Goal: Information Seeking & Learning: Learn about a topic

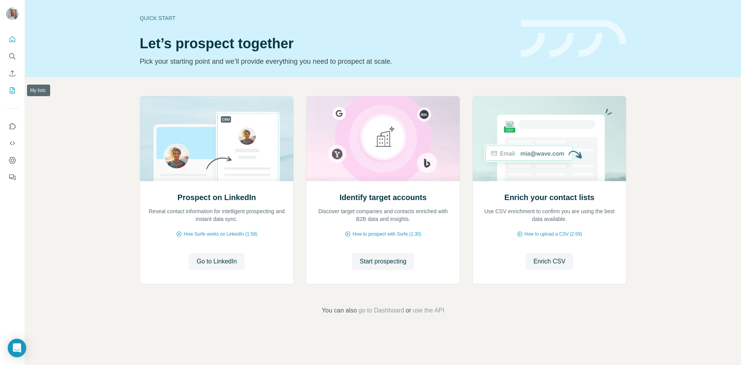
click at [8, 90] on icon "My lists" at bounding box center [12, 90] width 8 height 8
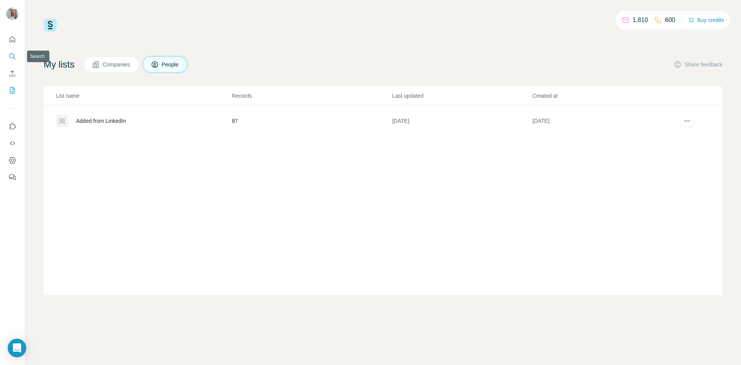
click at [13, 54] on icon "Search" at bounding box center [11, 55] width 5 height 5
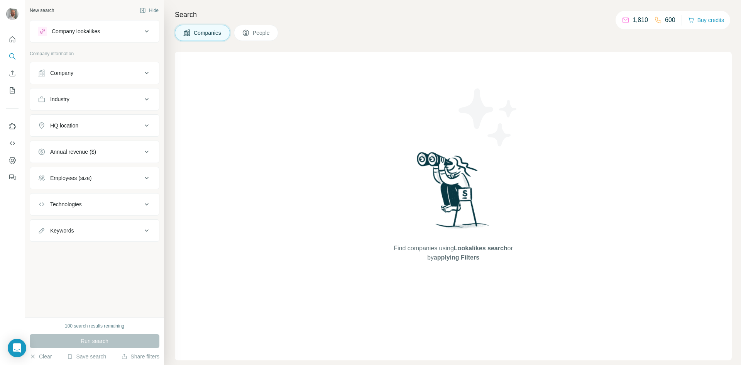
click at [101, 71] on div "Company" at bounding box center [90, 73] width 104 height 8
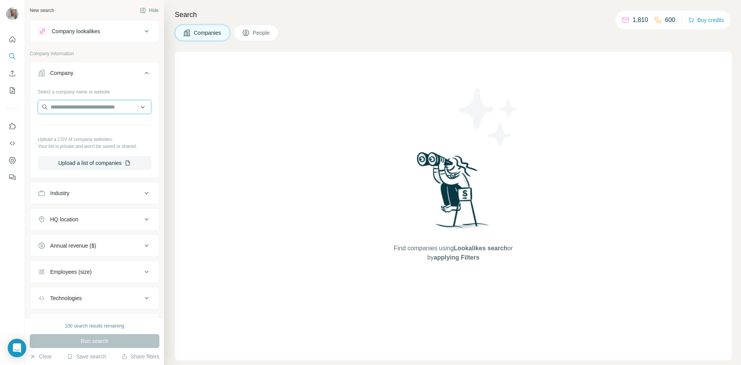
click at [88, 104] on input "text" at bounding box center [94, 107] width 113 height 14
click at [100, 79] on button "Company" at bounding box center [94, 75] width 129 height 22
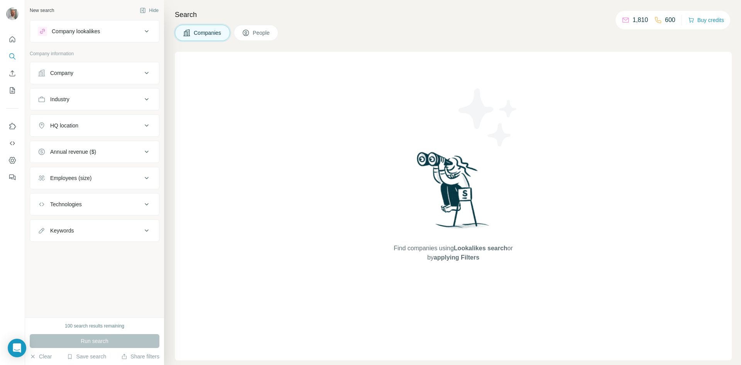
click at [71, 100] on div "Industry" at bounding box center [90, 99] width 104 height 8
click at [80, 117] on input at bounding box center [90, 118] width 95 height 8
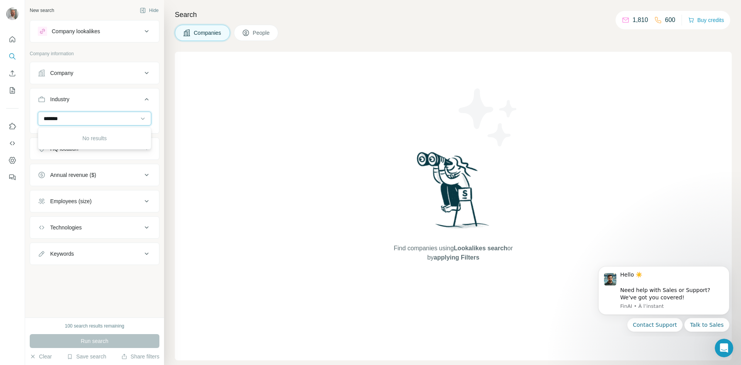
type input "********"
click at [83, 119] on input "********" at bounding box center [90, 118] width 95 height 8
click at [83, 118] on input "********" at bounding box center [90, 118] width 95 height 8
click at [83, 118] on input at bounding box center [90, 118] width 95 height 8
click at [124, 226] on div "Technologies" at bounding box center [90, 227] width 104 height 8
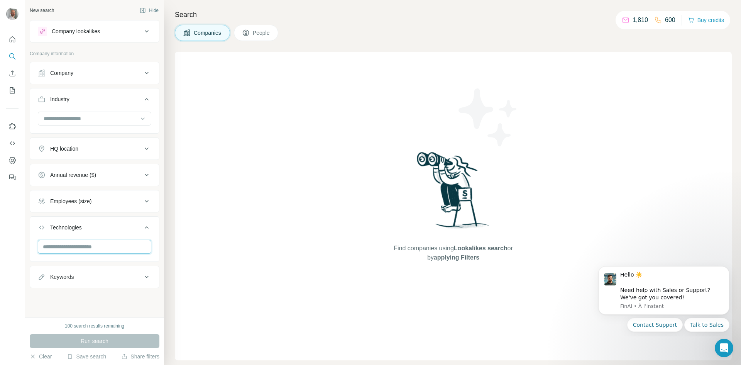
click at [95, 247] on input "text" at bounding box center [94, 247] width 113 height 14
type input "*****"
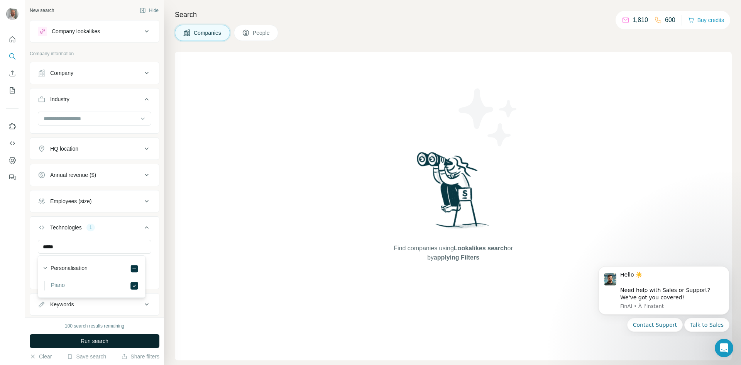
click at [101, 339] on span "Run search" at bounding box center [95, 341] width 28 height 8
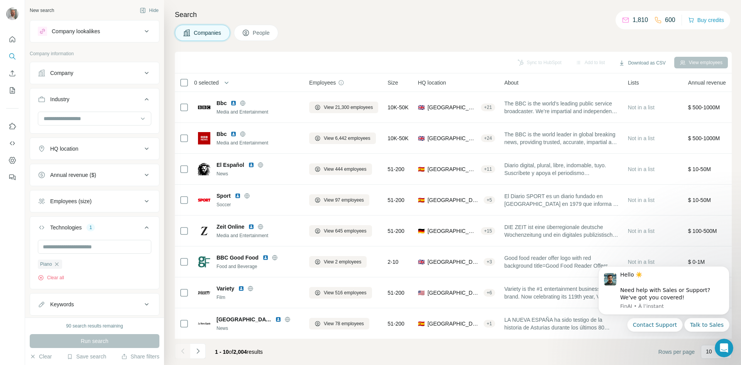
click at [72, 155] on button "HQ location" at bounding box center [94, 148] width 129 height 19
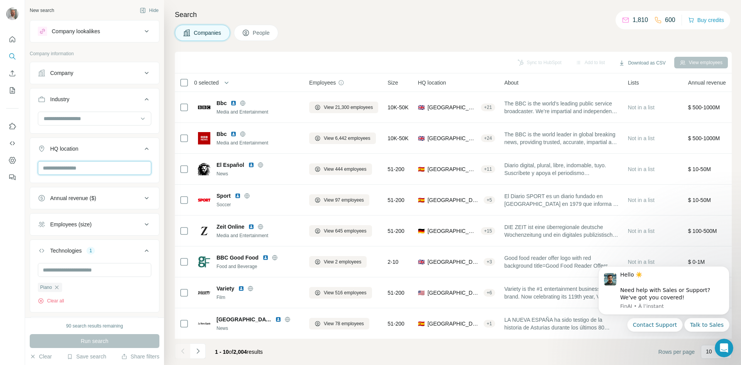
click at [76, 165] on input "text" at bounding box center [94, 168] width 113 height 14
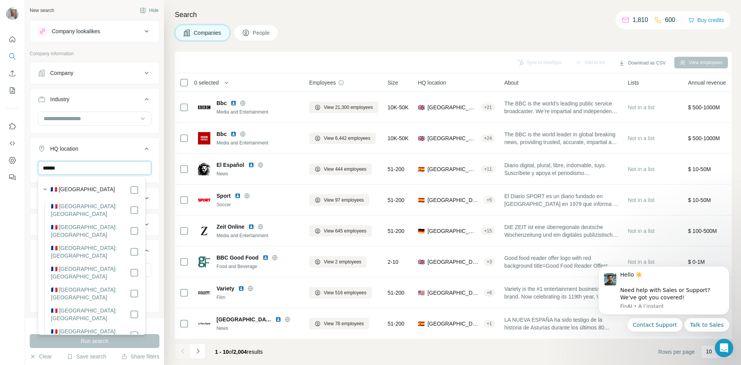
type input "******"
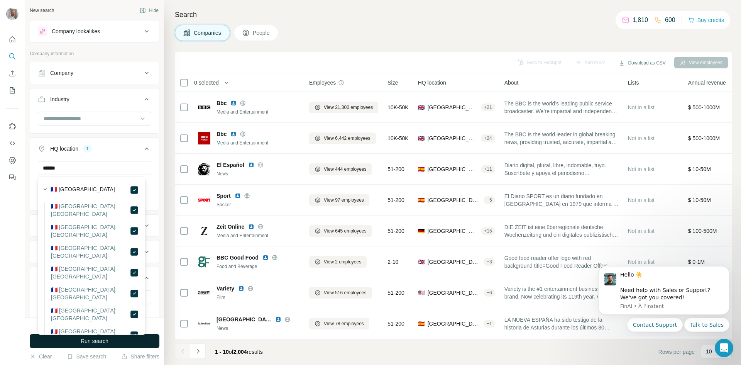
click at [84, 336] on button "Run search" at bounding box center [95, 341] width 130 height 14
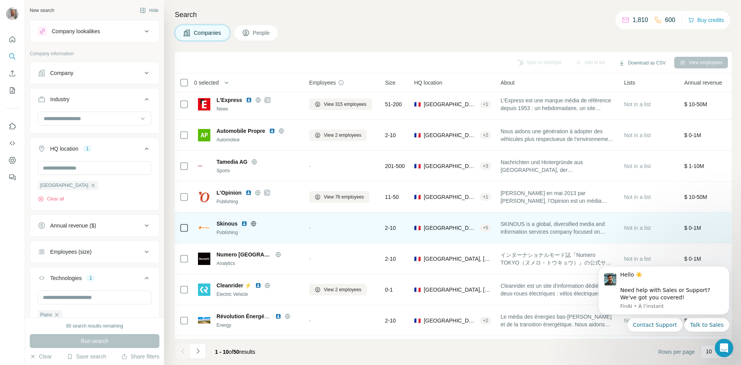
scroll to position [66, 0]
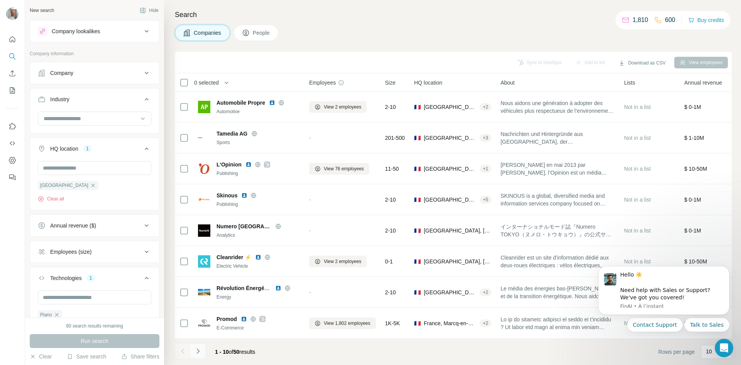
click at [194, 349] on icon "Navigate to next page" at bounding box center [198, 351] width 8 height 8
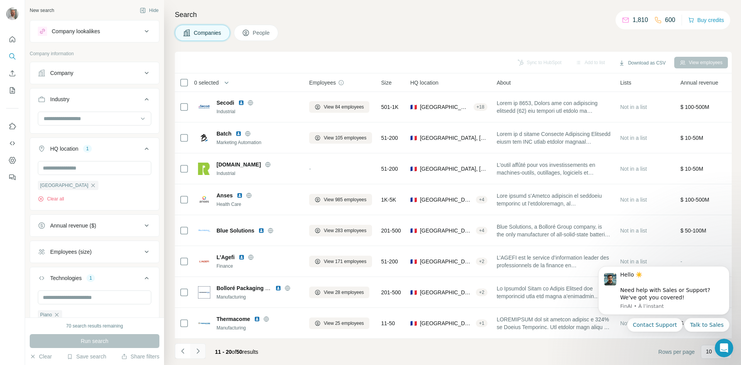
click at [196, 348] on icon "Navigate to next page" at bounding box center [198, 351] width 8 height 8
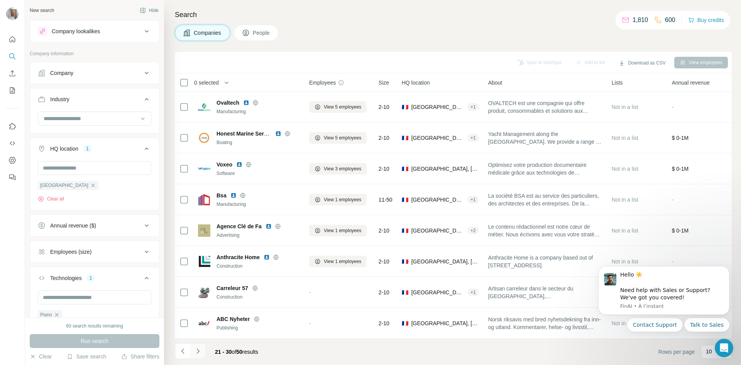
click at [197, 349] on icon "Navigate to next page" at bounding box center [197, 350] width 3 height 5
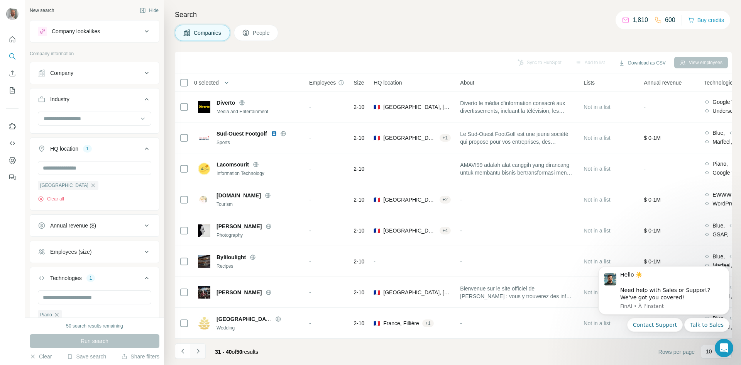
click at [201, 350] on icon "Navigate to next page" at bounding box center [198, 351] width 8 height 8
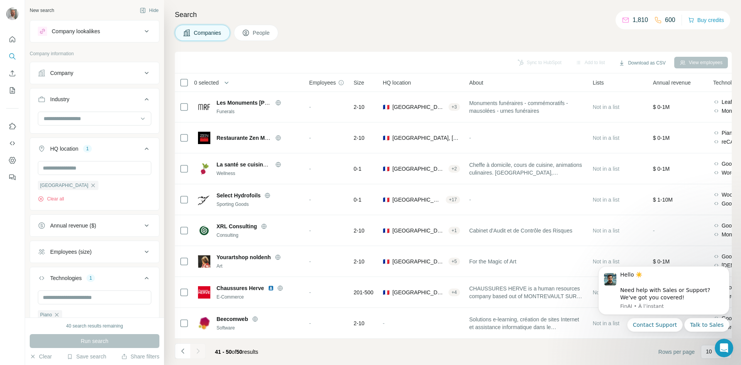
click at [73, 225] on div "Annual revenue ($)" at bounding box center [73, 225] width 46 height 8
click at [43, 283] on icon at bounding box center [42, 284] width 9 height 9
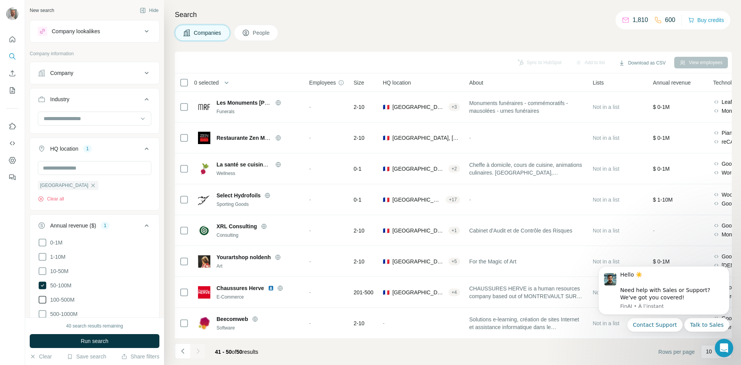
click at [42, 300] on icon at bounding box center [42, 299] width 9 height 9
click at [42, 312] on icon at bounding box center [42, 313] width 9 height 9
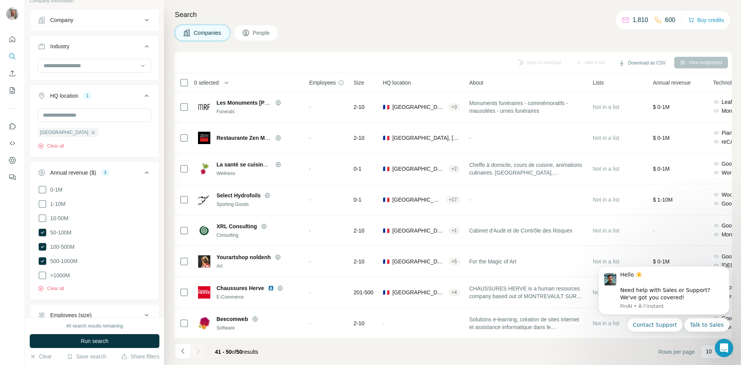
scroll to position [77, 0]
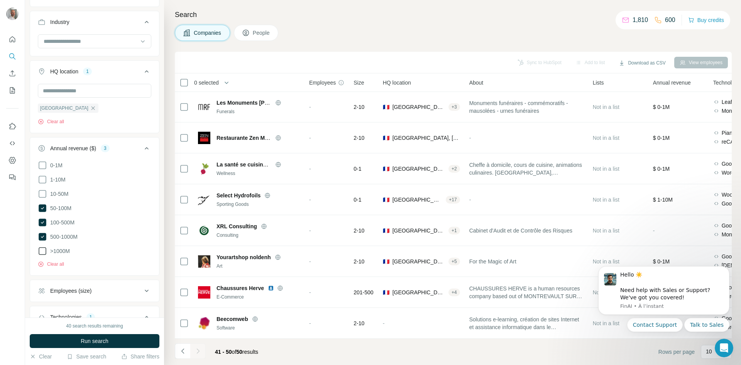
click at [40, 247] on icon at bounding box center [43, 251] width 8 height 8
click at [84, 337] on span "Run search" at bounding box center [95, 341] width 28 height 8
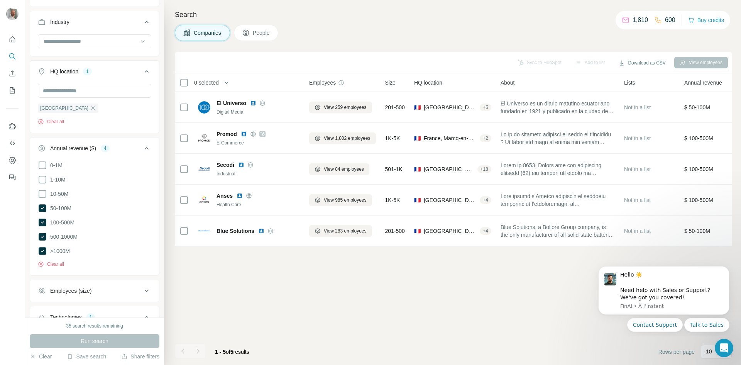
scroll to position [154, 0]
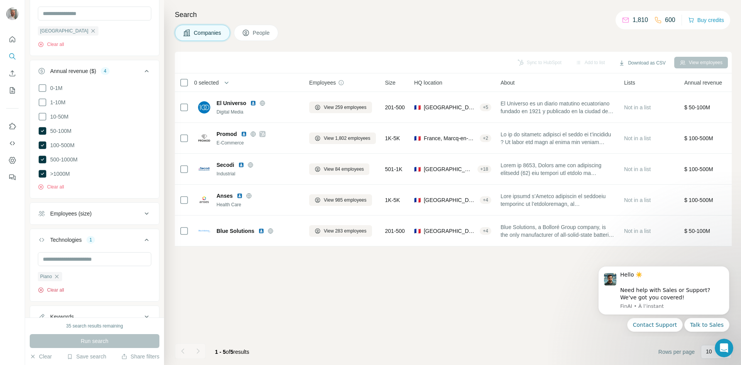
click at [45, 289] on button "Clear all" at bounding box center [51, 289] width 26 height 7
drag, startPoint x: 42, startPoint y: 171, endPoint x: 41, endPoint y: 155, distance: 15.9
click at [42, 171] on icon at bounding box center [43, 174] width 8 height 8
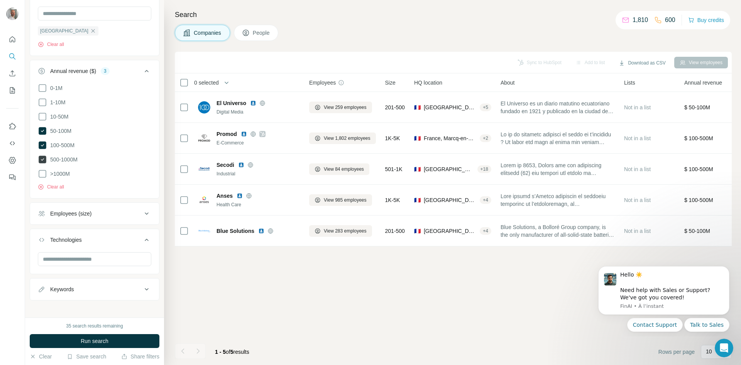
click at [41, 155] on icon at bounding box center [43, 159] width 8 height 8
click at [41, 147] on icon at bounding box center [43, 145] width 8 height 8
click at [44, 130] on icon at bounding box center [42, 131] width 3 height 2
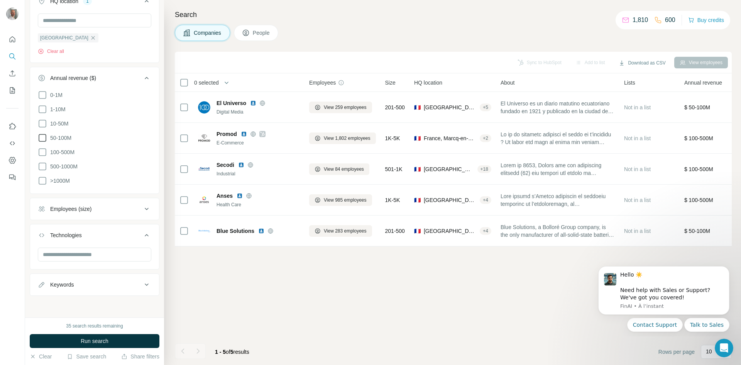
scroll to position [145, 0]
click at [172, 59] on div "Search Companies People Sync to HubSpot Add to list Download as CSV View employ…" at bounding box center [452, 182] width 577 height 365
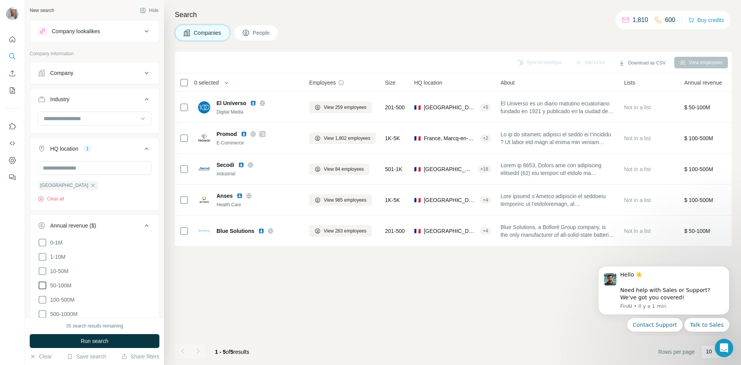
click at [99, 33] on div "Company lookalikes" at bounding box center [76, 31] width 48 height 8
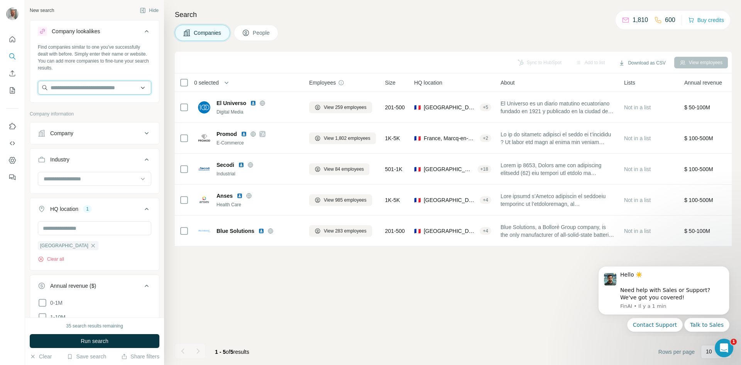
click at [82, 89] on input "text" at bounding box center [94, 88] width 113 height 14
click at [62, 88] on input "*********" at bounding box center [94, 88] width 113 height 14
type input "*********"
drag, startPoint x: 84, startPoint y: 90, endPoint x: 17, endPoint y: 86, distance: 68.0
click at [17, 86] on div "New search Hide Company lookalikes Find companies similar to one you've success…" at bounding box center [370, 182] width 741 height 365
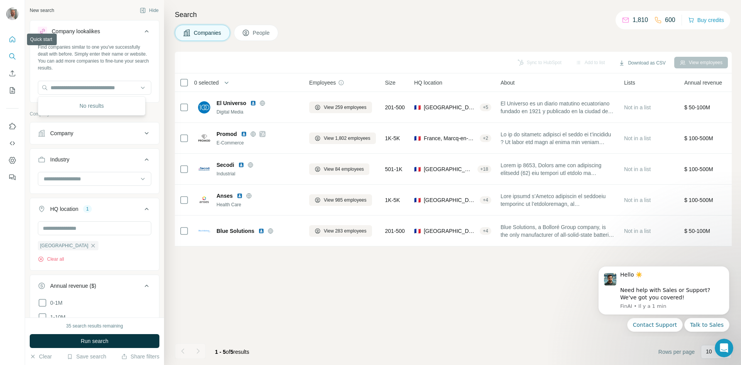
click at [14, 41] on icon "Quick start" at bounding box center [12, 39] width 8 height 8
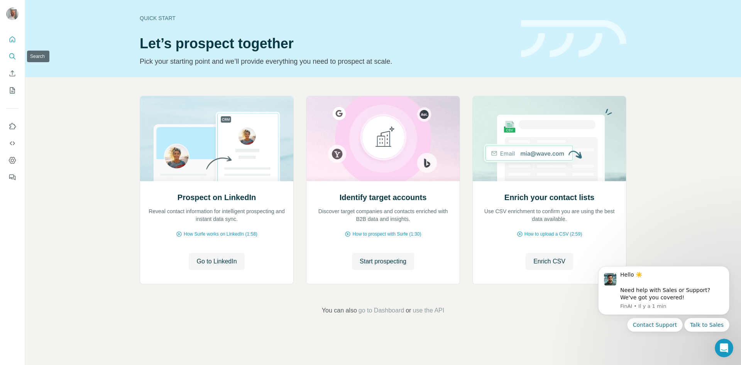
click at [13, 55] on icon "Search" at bounding box center [12, 56] width 8 height 8
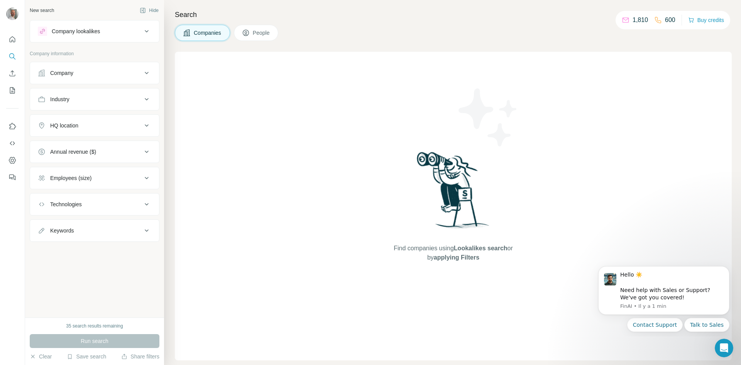
click at [71, 34] on div "Company lookalikes" at bounding box center [76, 31] width 48 height 8
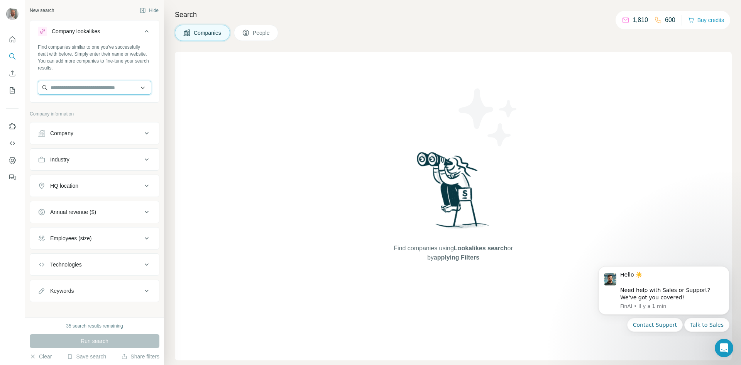
click at [78, 90] on input "text" at bounding box center [94, 88] width 113 height 14
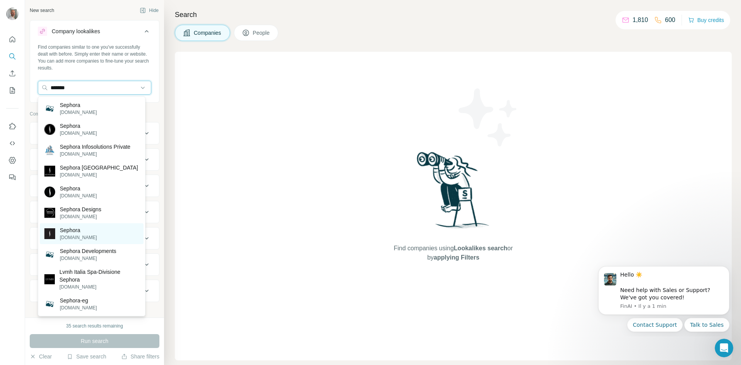
type input "*******"
click at [96, 236] on div "Sephora [DOMAIN_NAME]" at bounding box center [92, 233] width 104 height 21
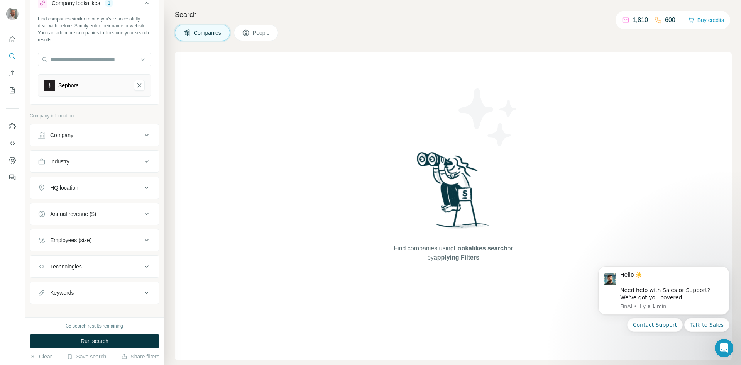
scroll to position [36, 0]
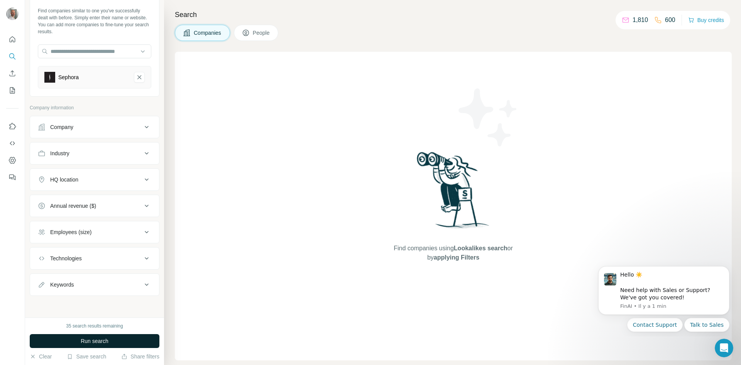
click at [84, 343] on span "Run search" at bounding box center [95, 341] width 28 height 8
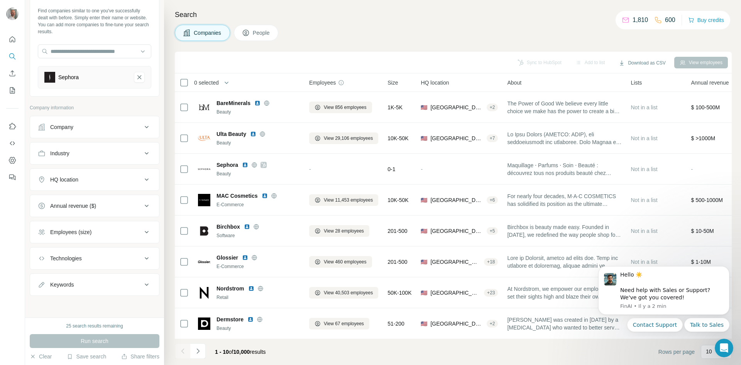
click at [70, 182] on div "HQ location" at bounding box center [64, 180] width 28 height 8
click at [89, 199] on input "text" at bounding box center [94, 199] width 113 height 14
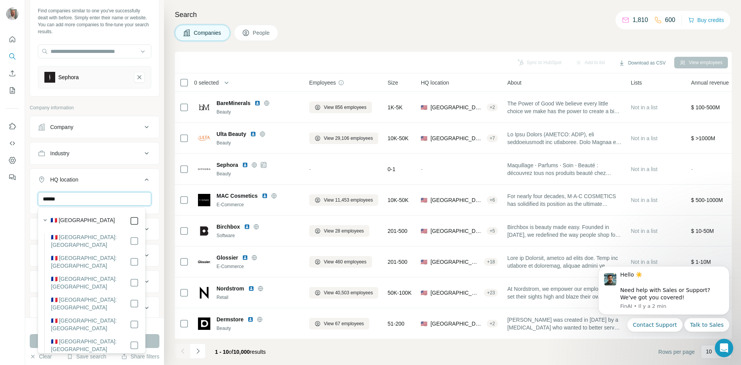
type input "******"
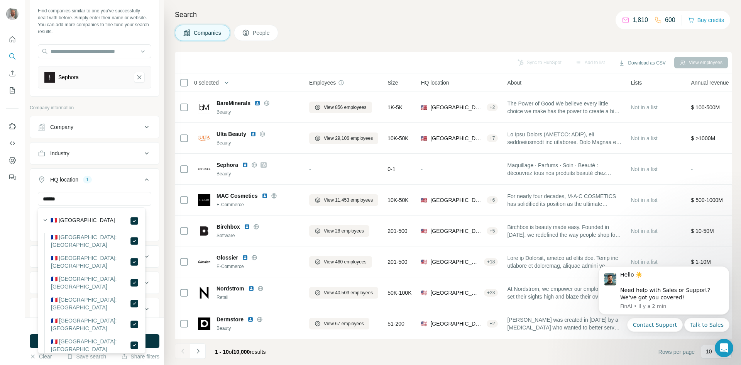
click at [152, 339] on button "Run search" at bounding box center [95, 341] width 130 height 14
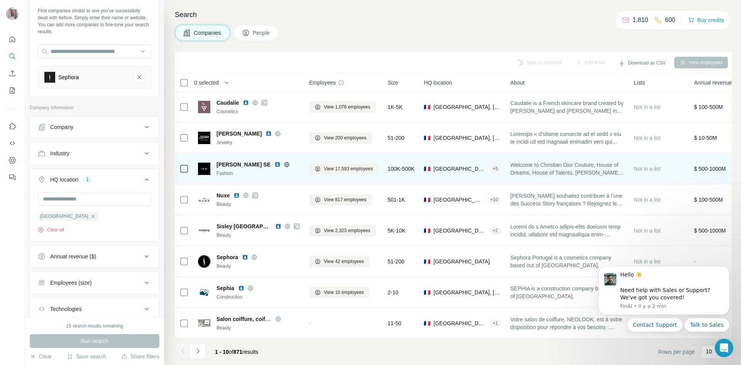
scroll to position [66, 0]
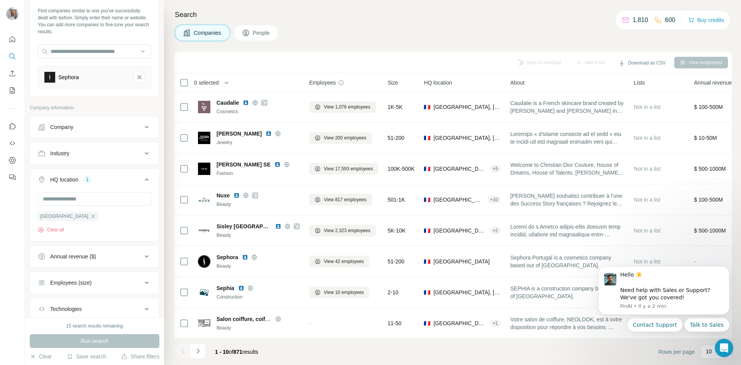
click at [165, 201] on div "Search Companies People Sync to HubSpot Add to list Download as CSV View employ…" at bounding box center [452, 182] width 577 height 365
click at [114, 255] on div "Annual revenue ($)" at bounding box center [90, 256] width 104 height 8
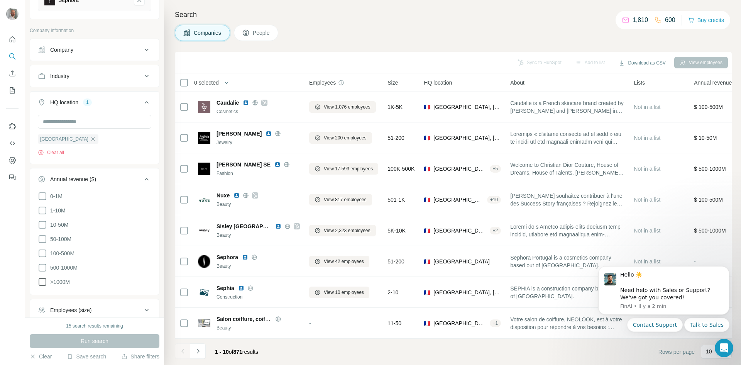
click at [42, 281] on icon at bounding box center [42, 281] width 9 height 9
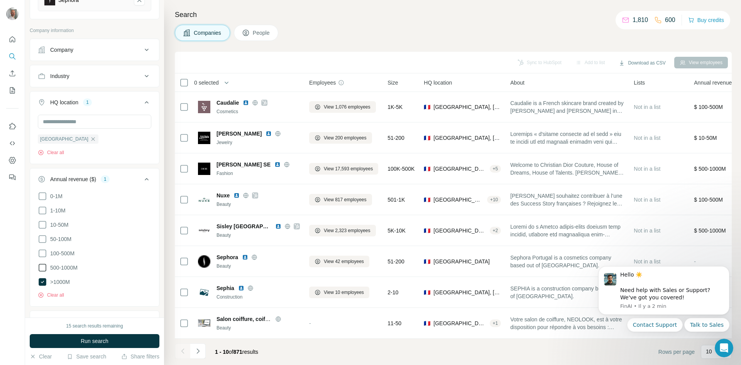
click at [43, 265] on icon at bounding box center [42, 267] width 9 height 9
click at [42, 252] on icon at bounding box center [42, 252] width 9 height 9
click at [42, 239] on icon at bounding box center [42, 238] width 9 height 9
click at [101, 341] on span "Run search" at bounding box center [95, 341] width 28 height 8
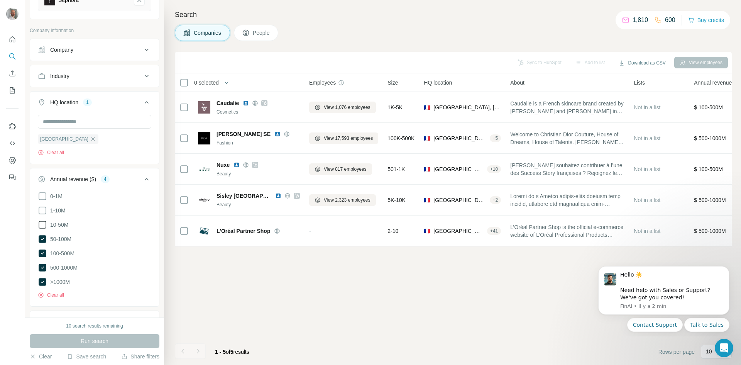
click at [42, 225] on icon at bounding box center [42, 224] width 9 height 9
click at [98, 339] on span "Run search" at bounding box center [95, 341] width 28 height 8
